Goal: Information Seeking & Learning: Learn about a topic

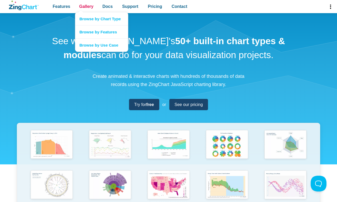
click at [86, 7] on span "Gallery" at bounding box center [86, 6] width 14 height 7
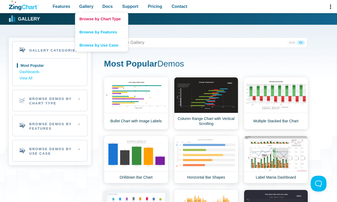
click at [101, 19] on link "Browse by Chart Type" at bounding box center [101, 18] width 53 height 13
